Goal: Transaction & Acquisition: Purchase product/service

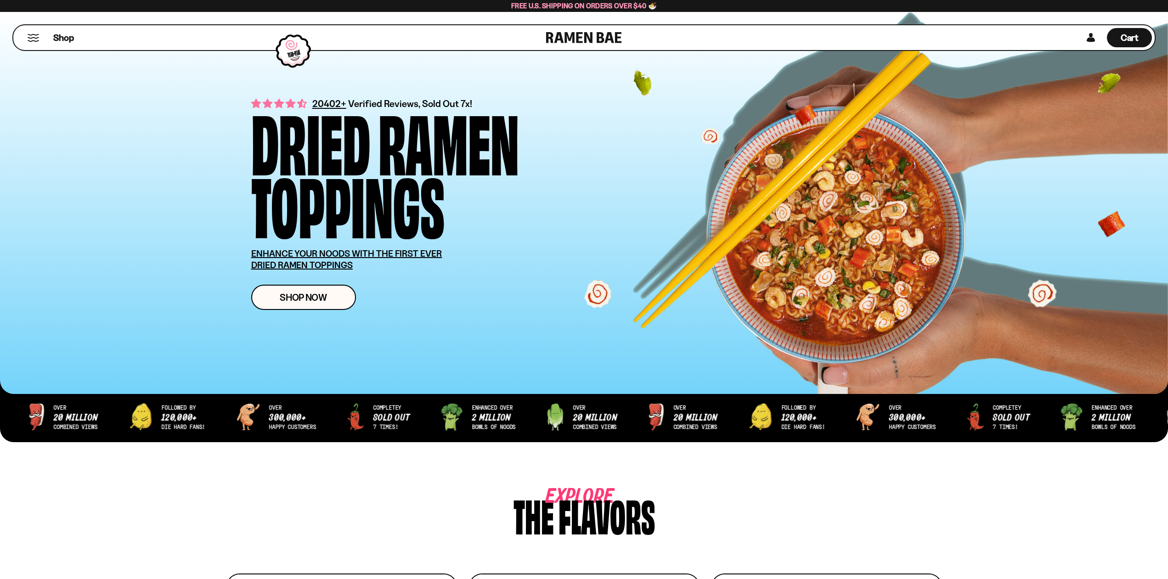
click at [34, 39] on button "Mobile Menu Trigger" at bounding box center [33, 38] width 12 height 8
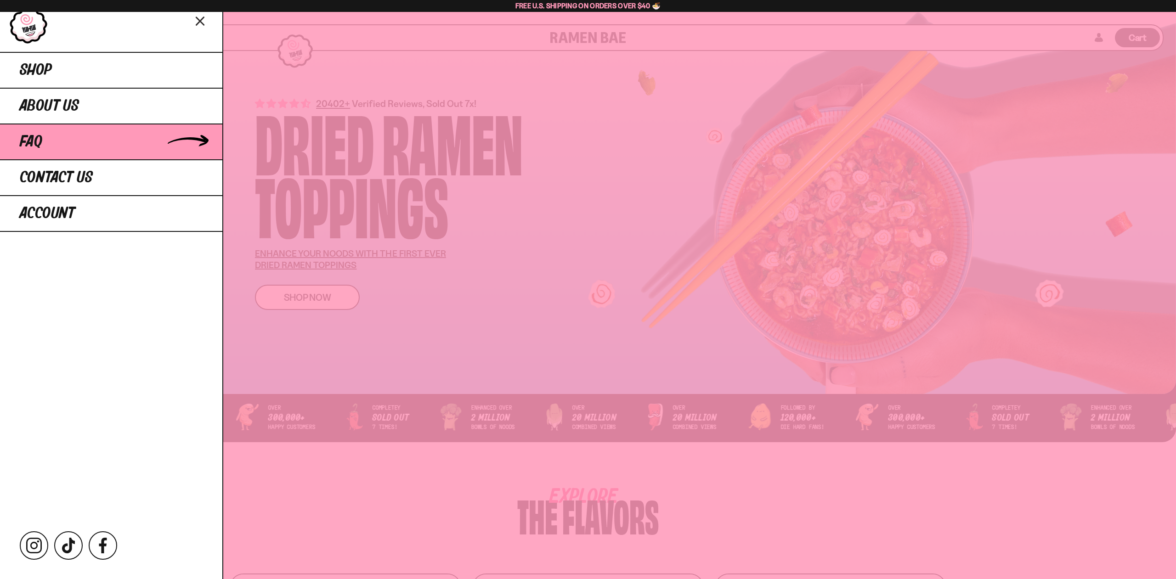
click at [58, 137] on link "FAQ" at bounding box center [111, 142] width 222 height 36
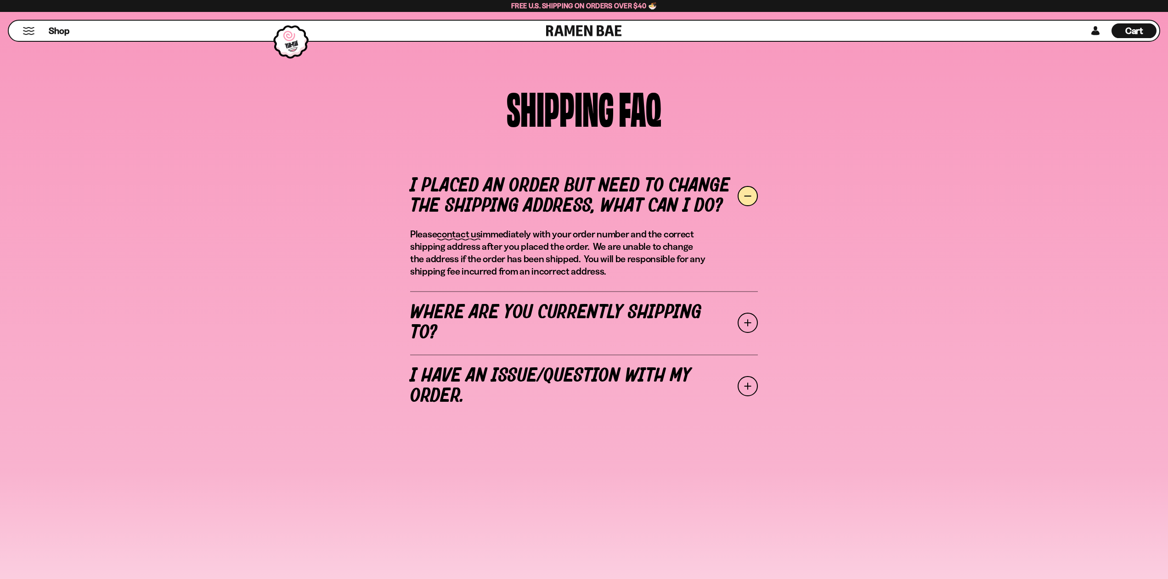
scroll to position [234, 0]
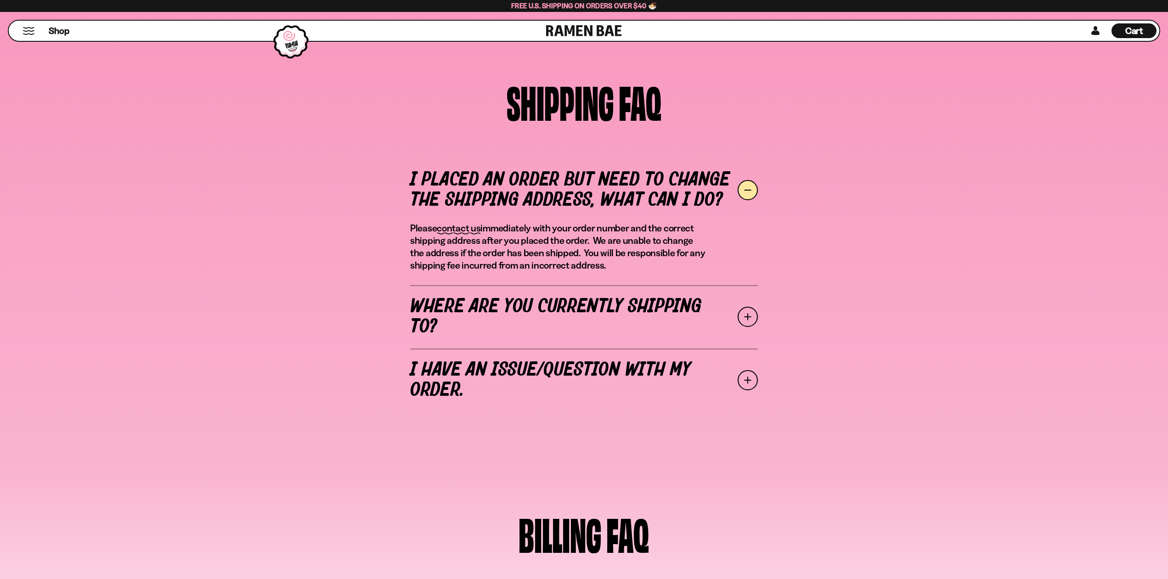
click at [748, 317] on span at bounding box center [748, 317] width 20 height 20
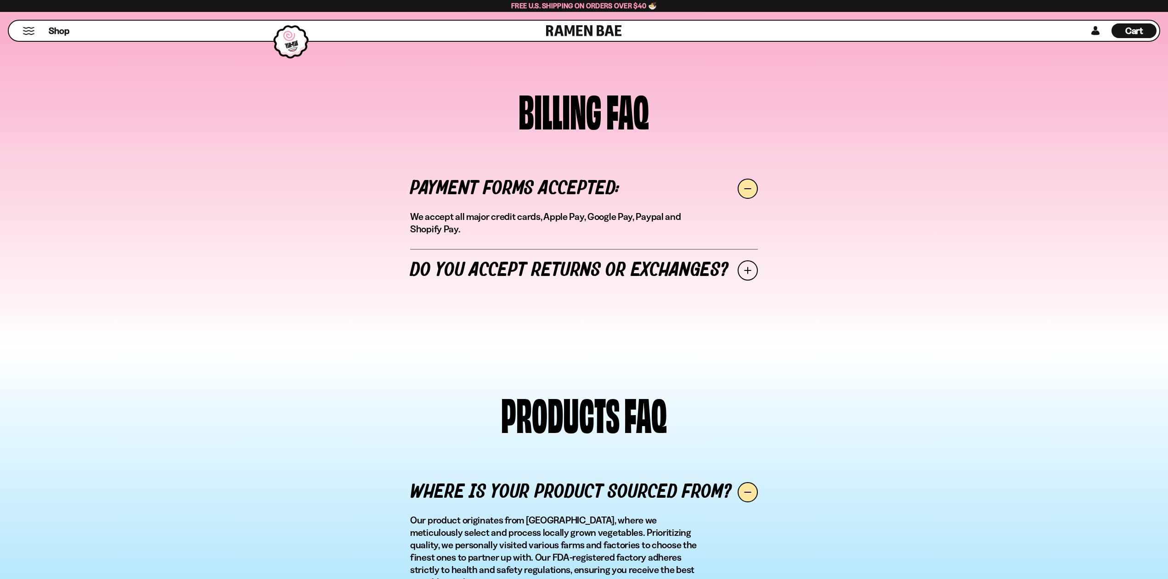
scroll to position [1312, 0]
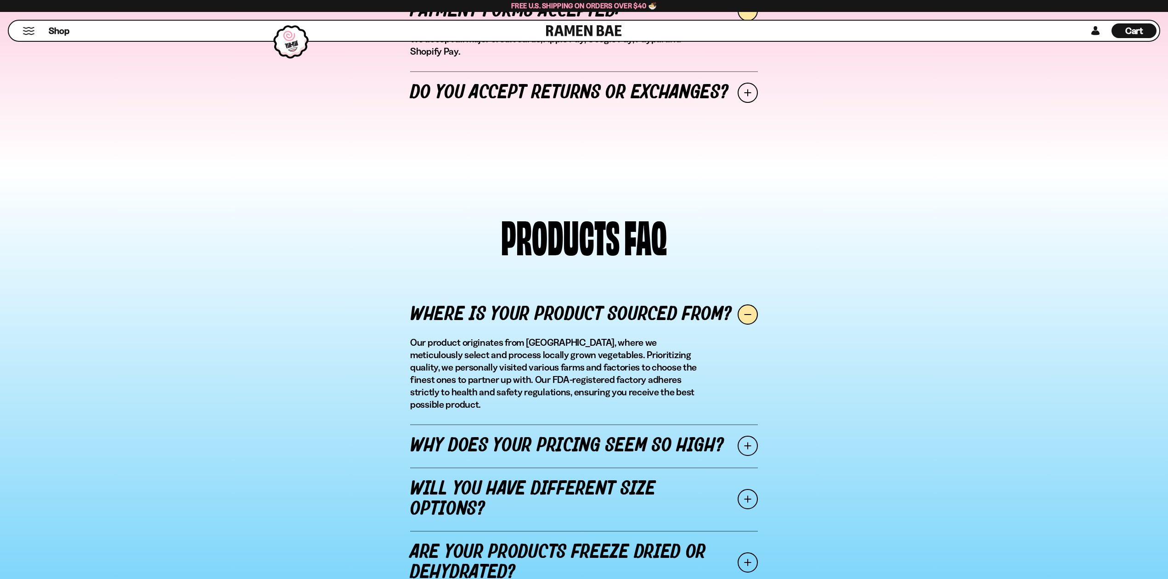
click at [751, 436] on span at bounding box center [748, 446] width 20 height 20
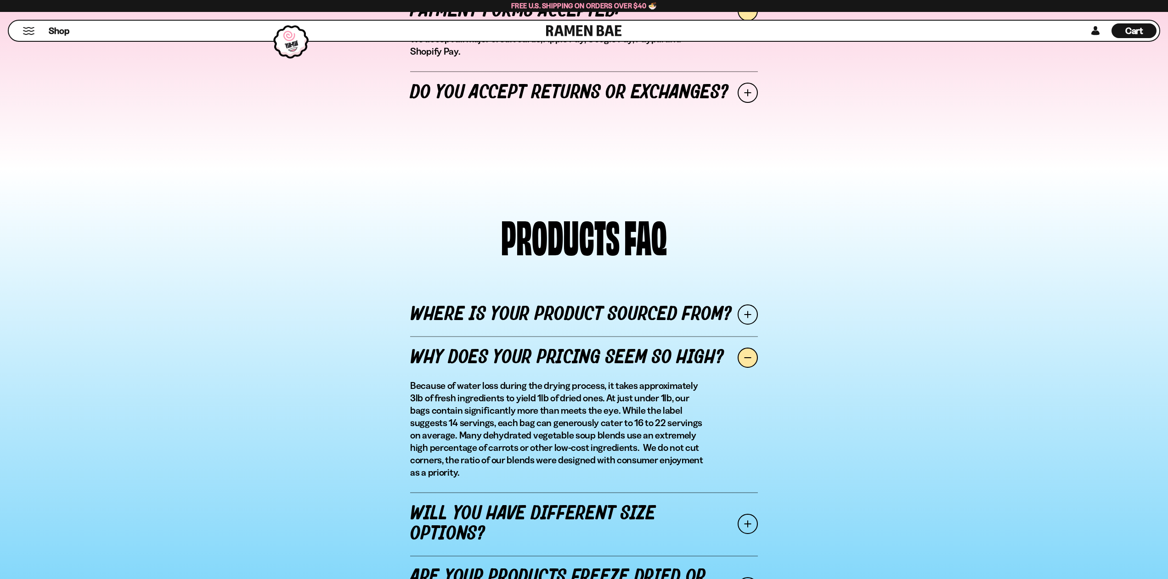
click at [746, 514] on span at bounding box center [748, 524] width 20 height 20
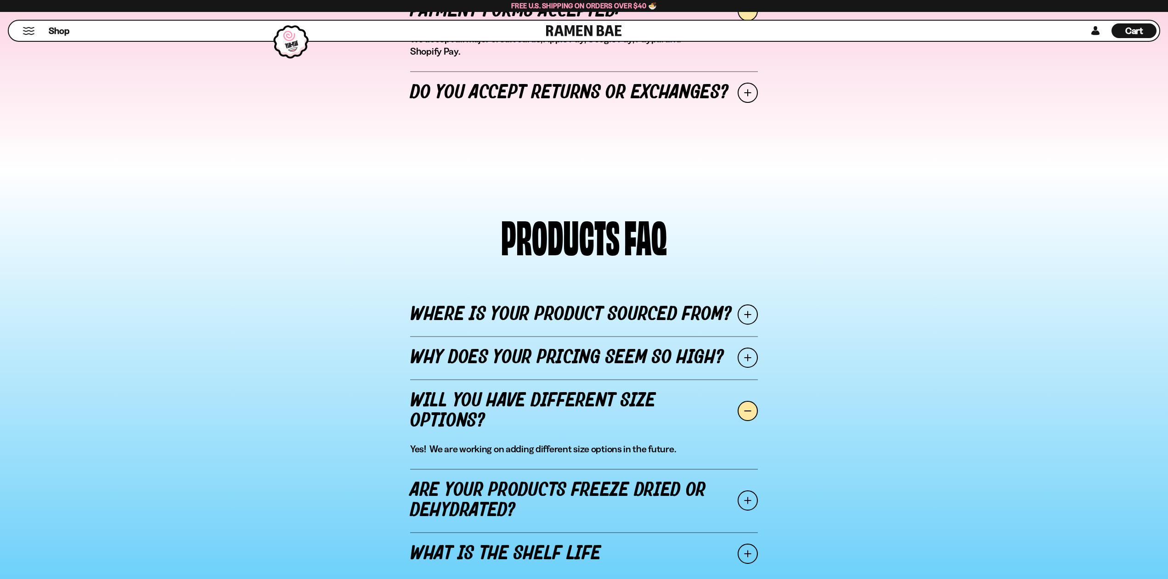
click at [752, 491] on span at bounding box center [748, 501] width 20 height 20
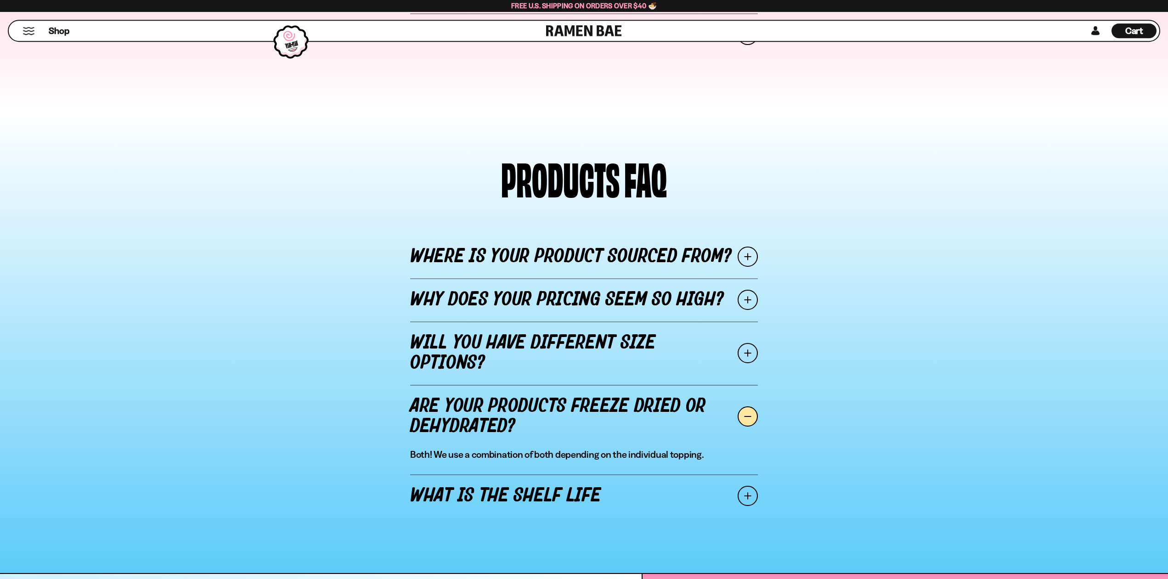
scroll to position [1406, 0]
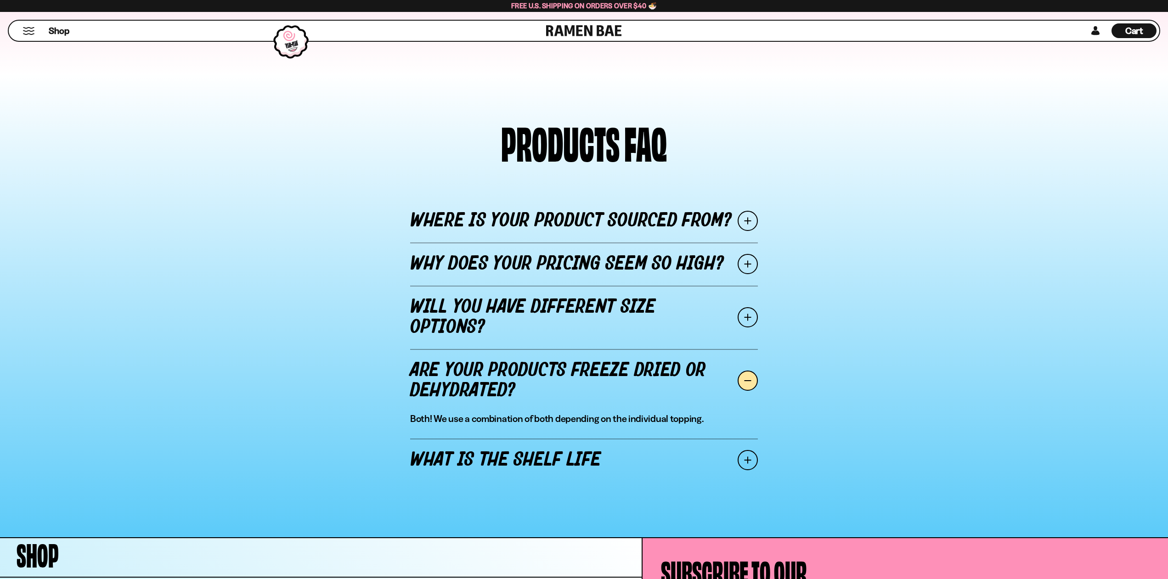
click at [743, 450] on span at bounding box center [748, 460] width 20 height 20
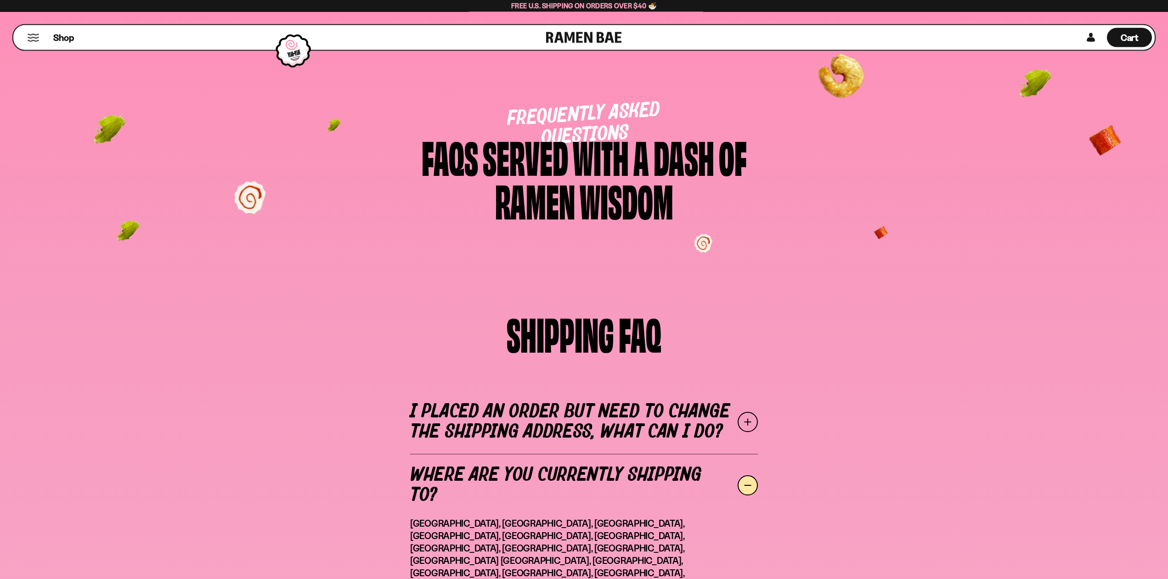
scroll to position [0, 0]
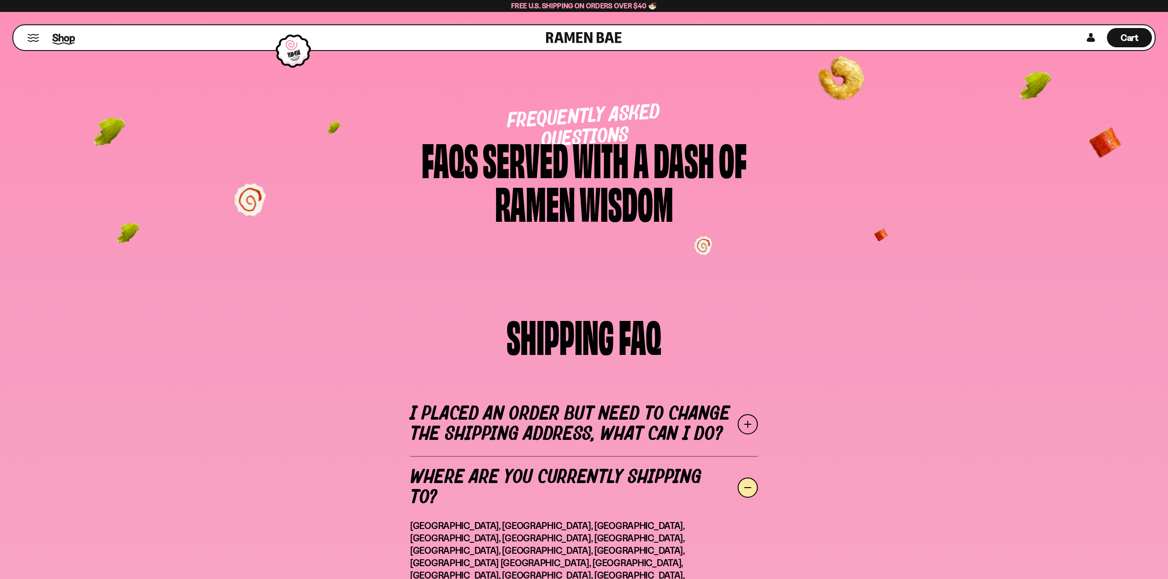
click at [62, 40] on span "Shop" at bounding box center [63, 38] width 23 height 14
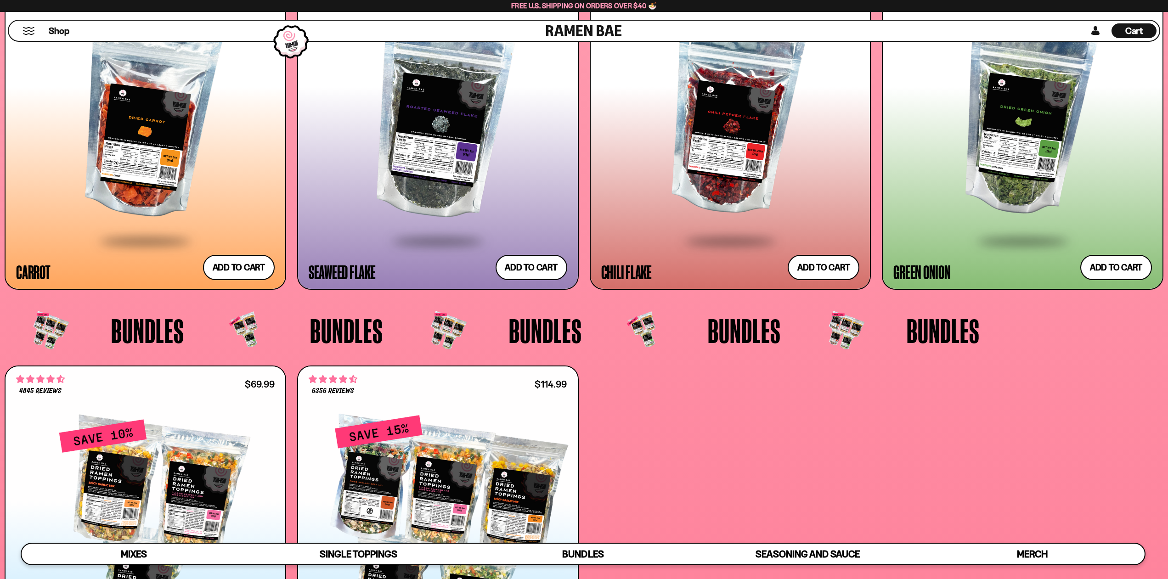
scroll to position [2952, 0]
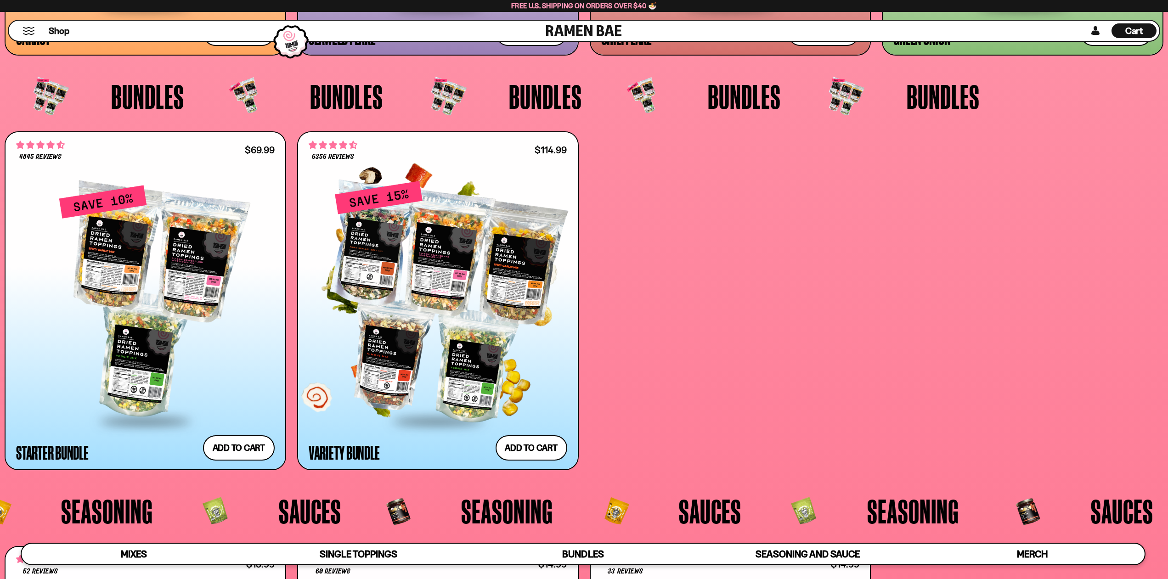
click at [438, 300] on div at bounding box center [438, 303] width 259 height 236
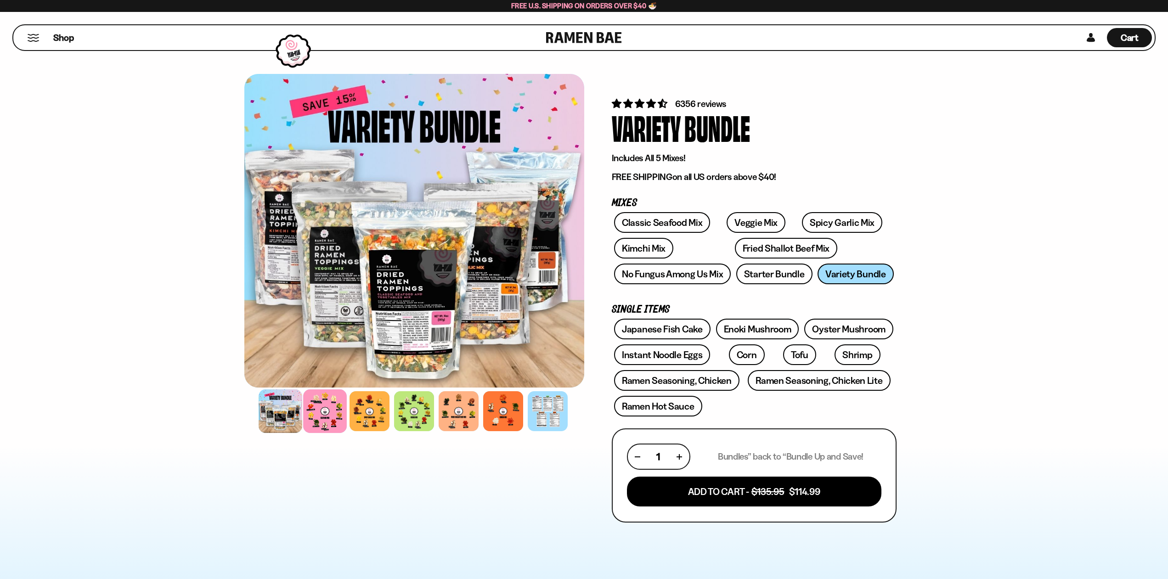
click at [327, 418] on div at bounding box center [325, 412] width 44 height 44
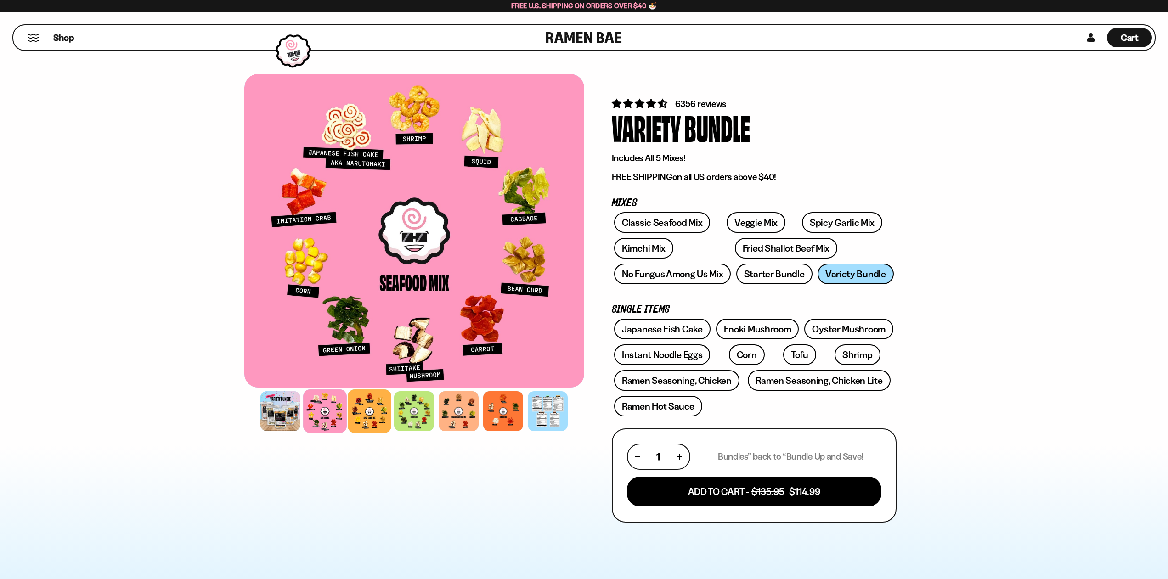
click at [365, 423] on div at bounding box center [370, 412] width 44 height 44
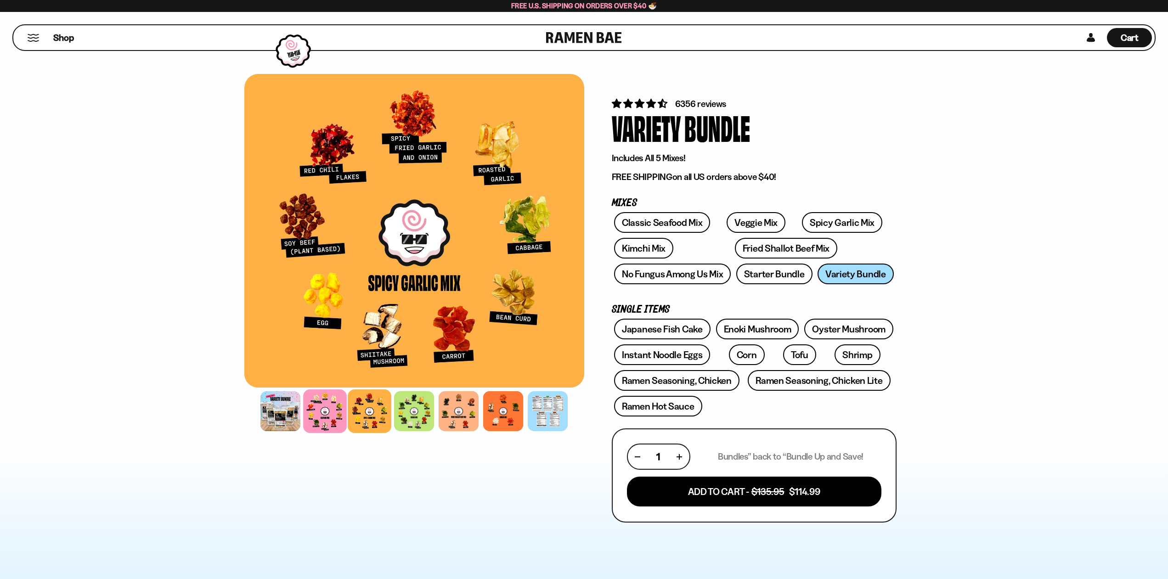
click at [324, 414] on div at bounding box center [325, 412] width 44 height 44
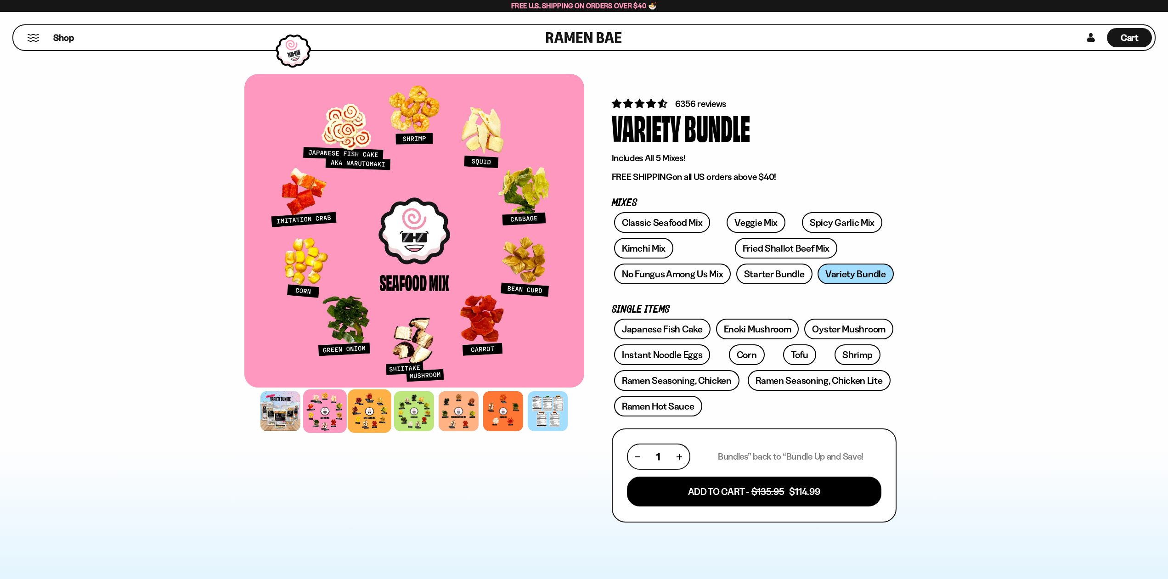
click at [375, 412] on div at bounding box center [370, 412] width 44 height 44
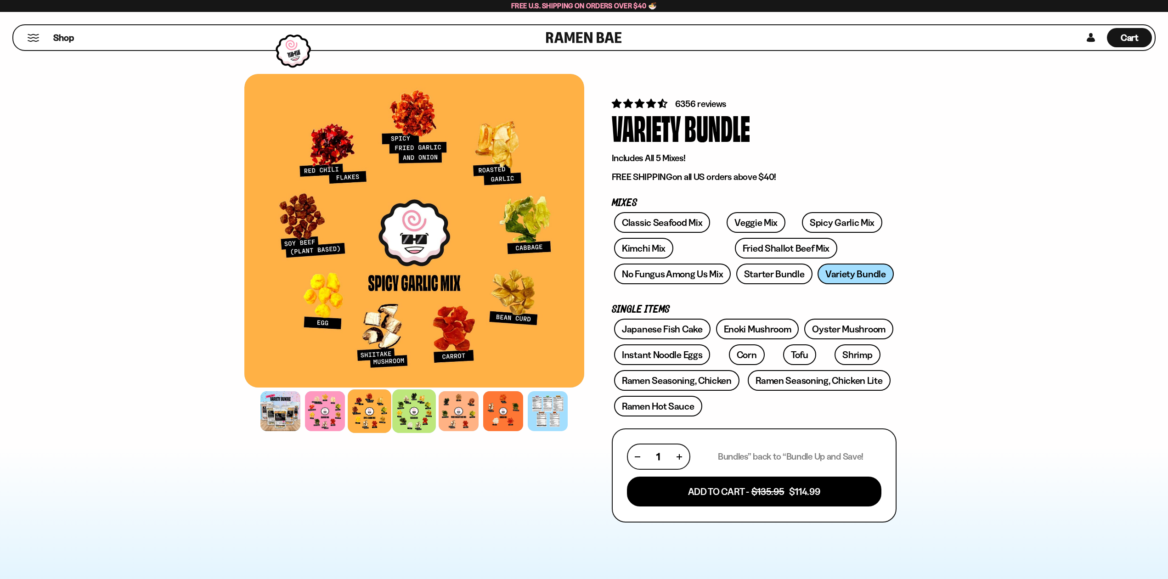
click at [420, 412] on div at bounding box center [414, 412] width 44 height 44
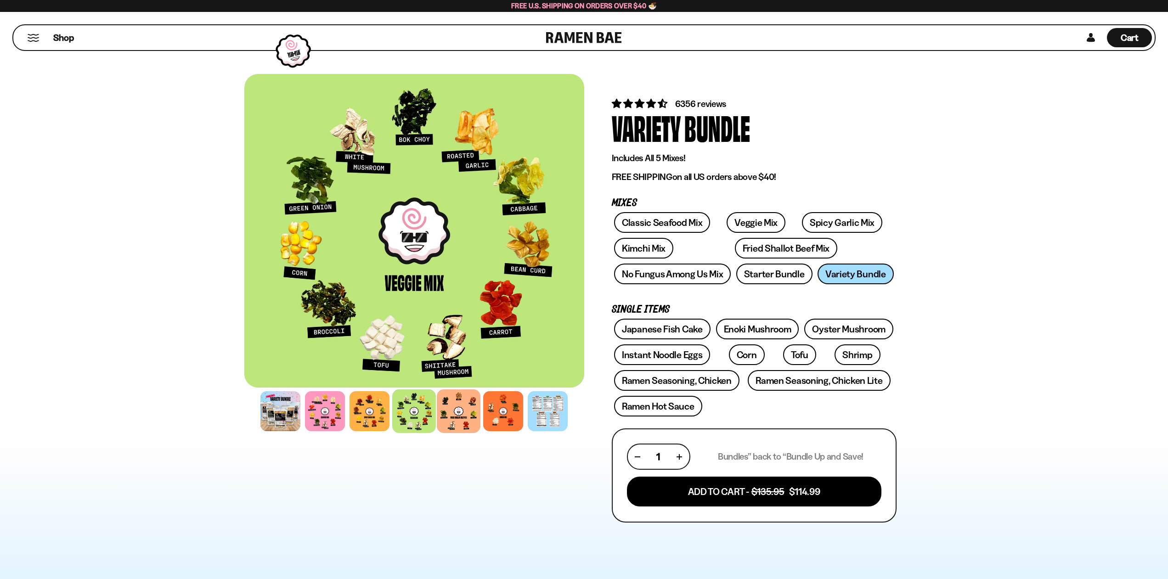
click at [449, 412] on div at bounding box center [459, 412] width 44 height 44
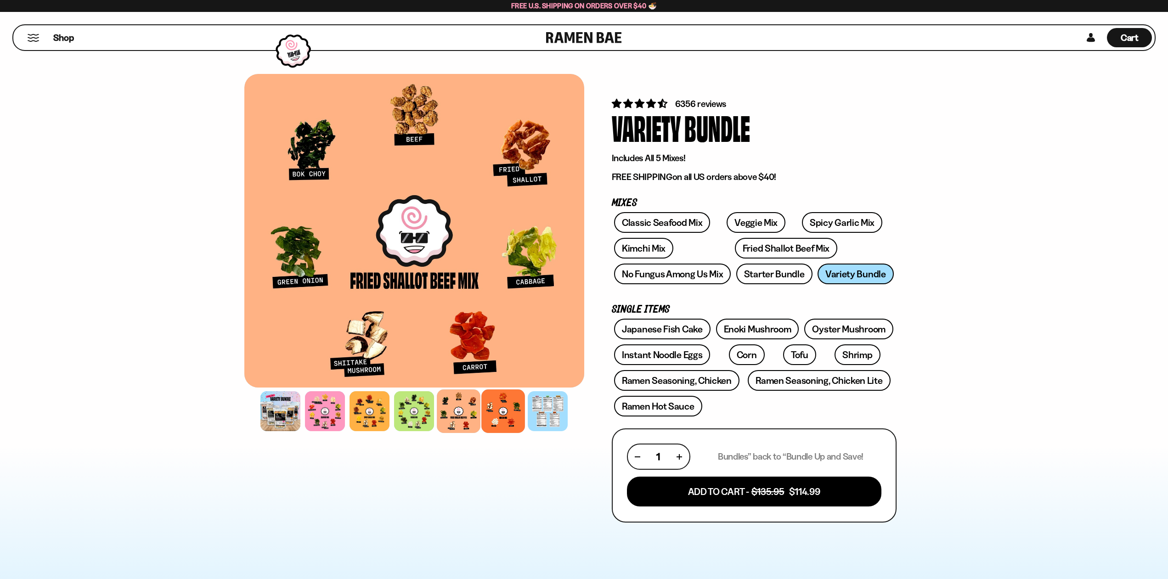
click at [511, 414] on div at bounding box center [503, 412] width 44 height 44
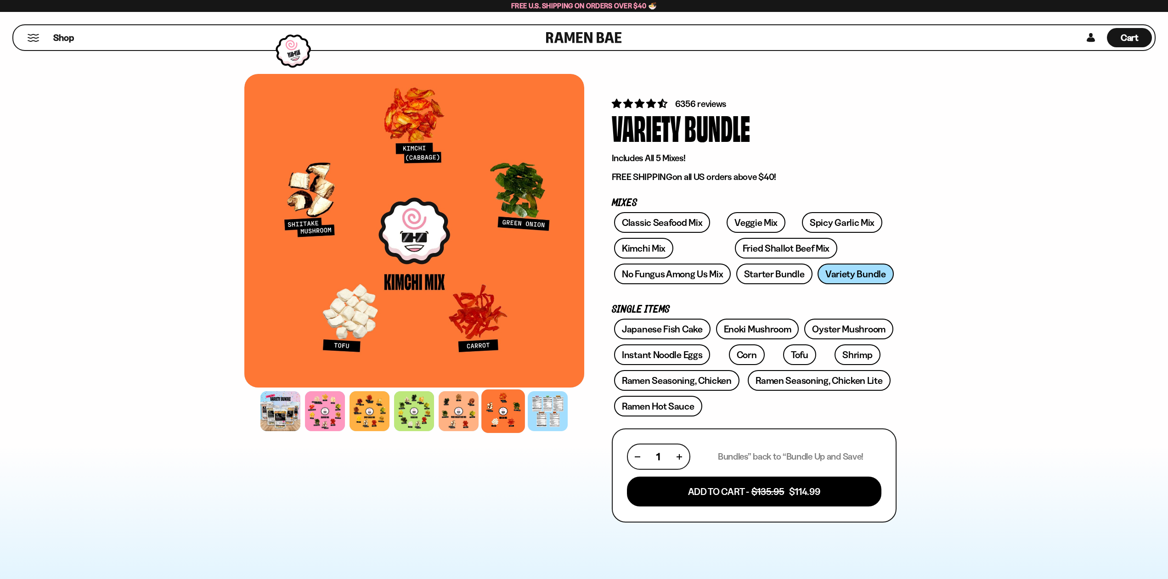
click at [570, 416] on div at bounding box center [414, 411] width 340 height 45
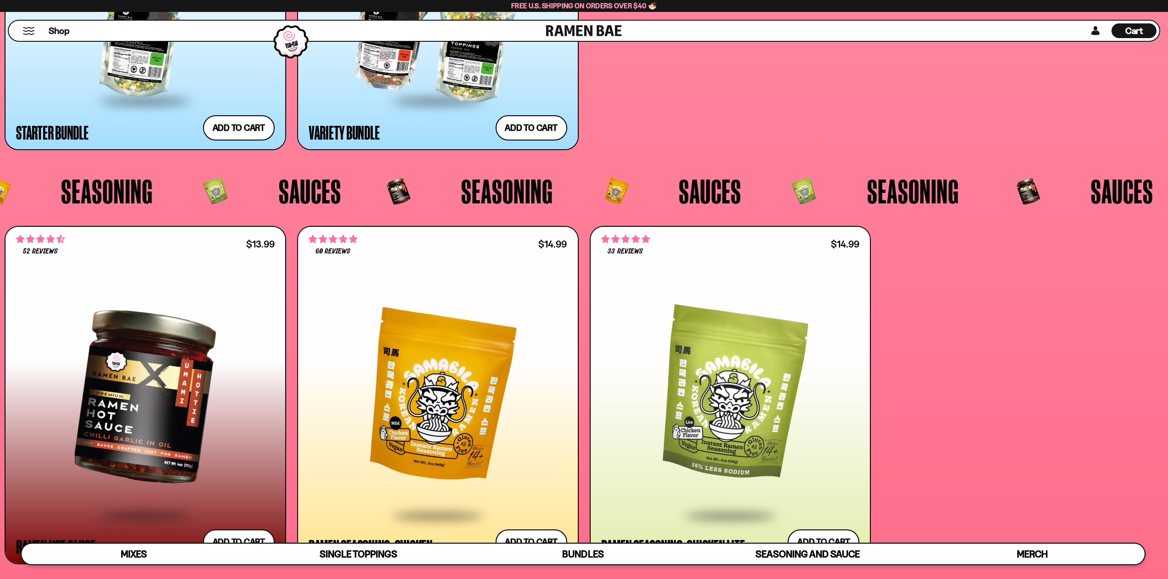
scroll to position [2944, 0]
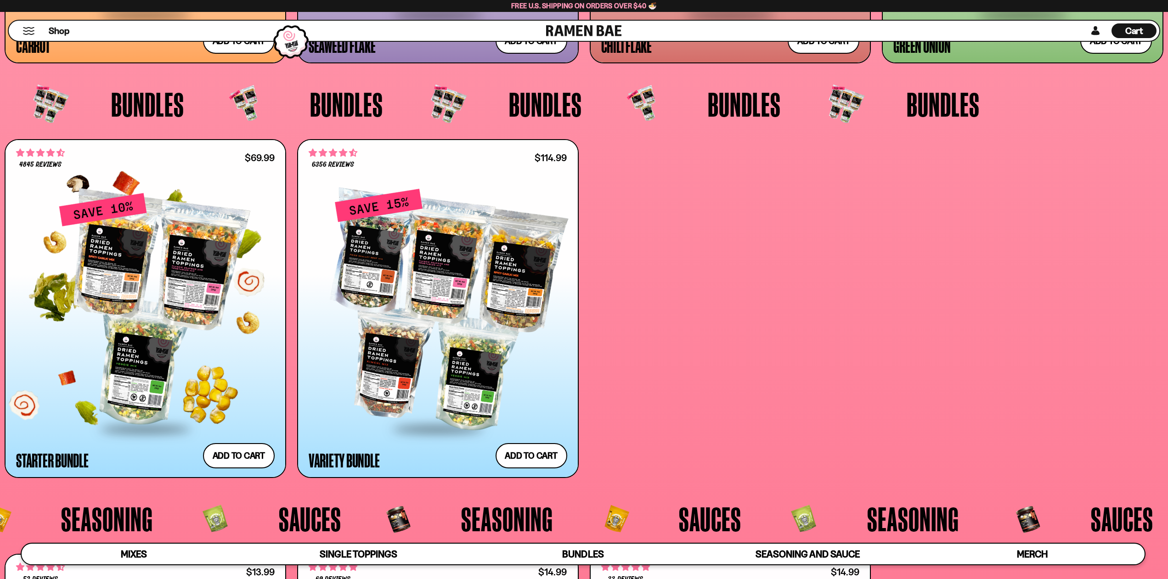
click at [184, 348] on div at bounding box center [145, 310] width 259 height 236
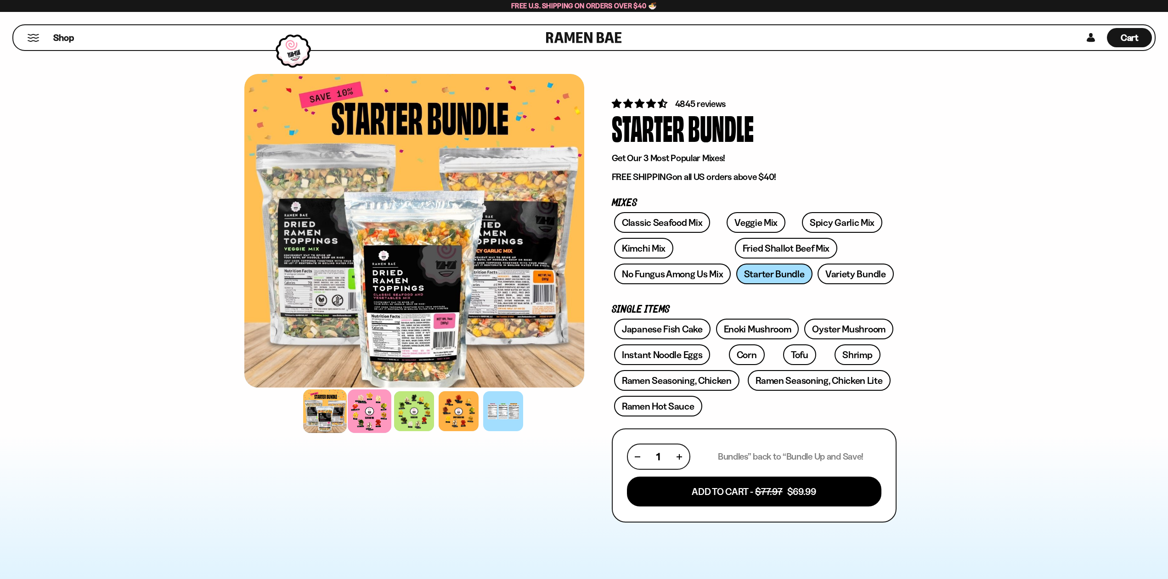
click at [366, 416] on div at bounding box center [370, 412] width 44 height 44
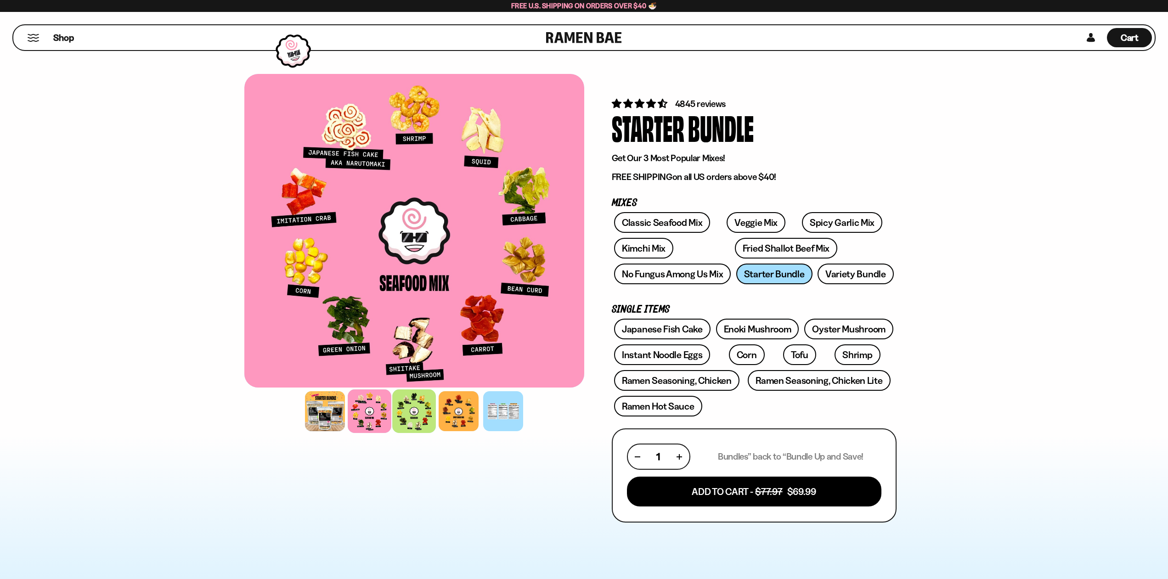
click at [422, 417] on div at bounding box center [414, 412] width 44 height 44
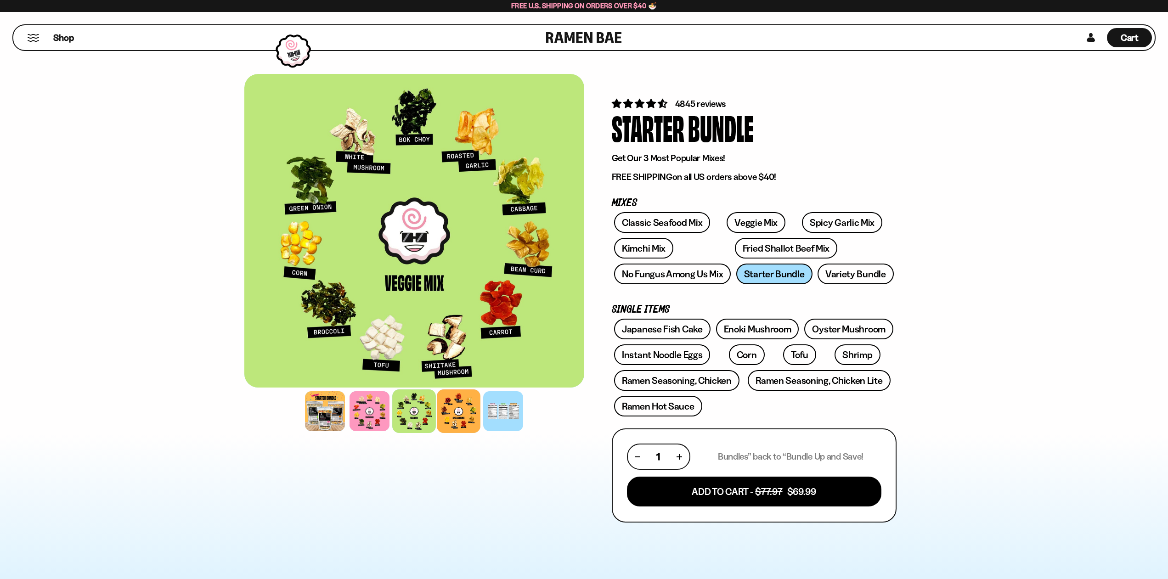
click at [458, 410] on div at bounding box center [459, 412] width 44 height 44
